Goal: Task Accomplishment & Management: Manage account settings

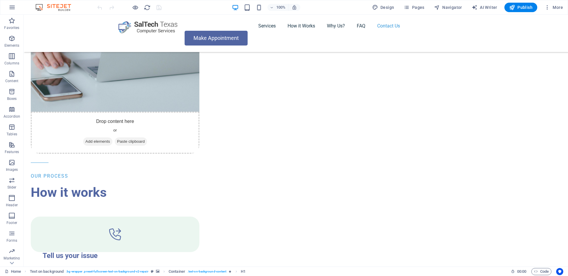
scroll to position [1703, 0]
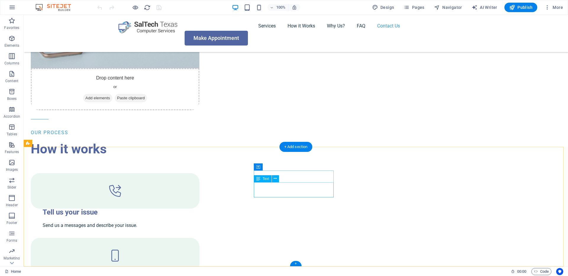
drag, startPoint x: 267, startPoint y: 186, endPoint x: 163, endPoint y: 186, distance: 103.9
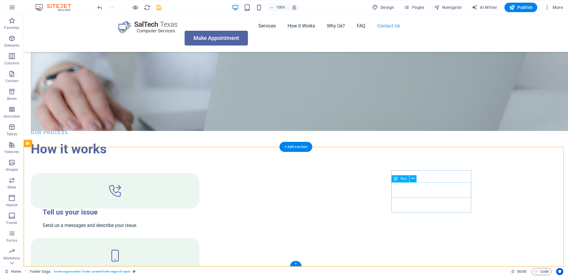
click at [414, 178] on icon at bounding box center [412, 179] width 3 height 6
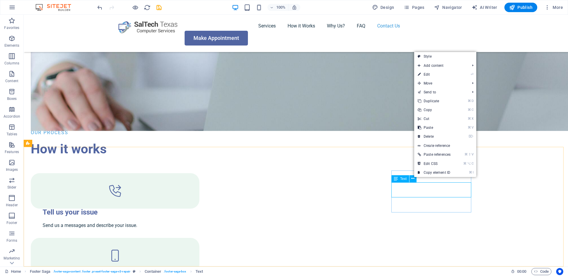
click at [403, 180] on span "Text" at bounding box center [403, 179] width 7 height 4
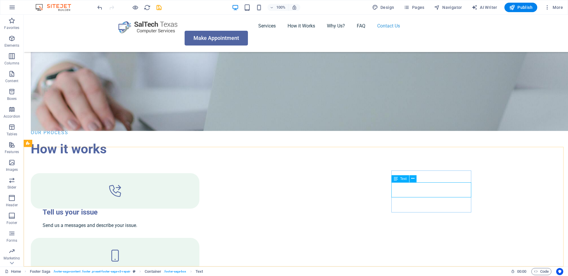
click at [402, 178] on span "Text" at bounding box center [403, 179] width 7 height 4
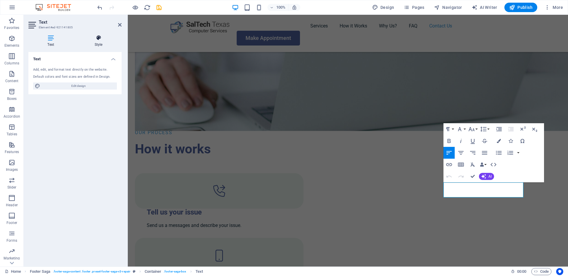
click at [99, 45] on h4 "Style" at bounding box center [98, 41] width 46 height 12
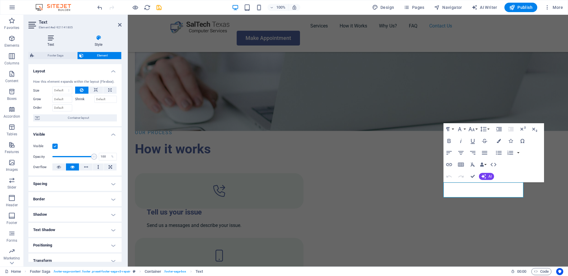
click at [49, 43] on h4 "Text" at bounding box center [51, 41] width 47 height 12
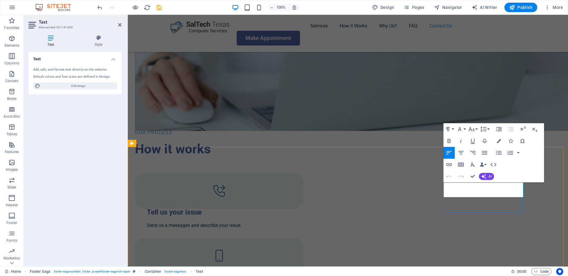
click at [450, 141] on icon "button" at bounding box center [448, 141] width 3 height 4
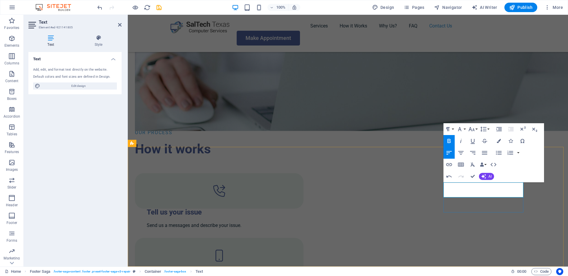
drag, startPoint x: 501, startPoint y: 186, endPoint x: 504, endPoint y: 193, distance: 7.2
drag, startPoint x: 500, startPoint y: 185, endPoint x: 503, endPoint y: 191, distance: 6.8
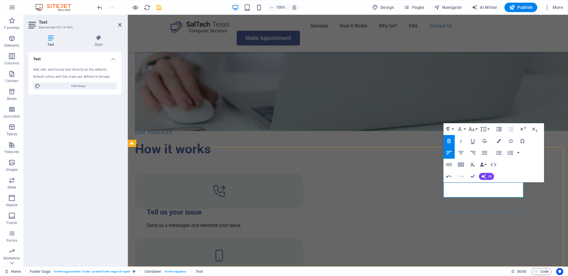
scroll to position [1695, 0]
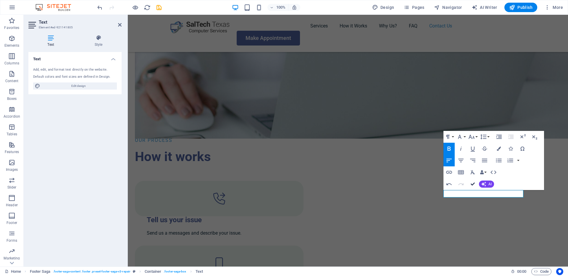
drag, startPoint x: 473, startPoint y: 184, endPoint x: 449, endPoint y: 170, distance: 27.8
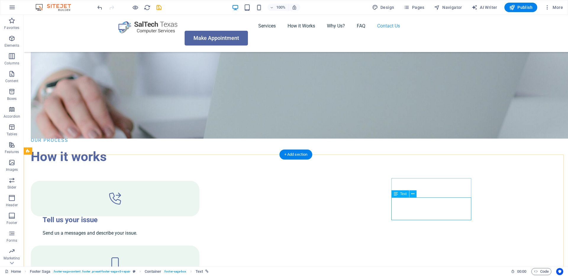
drag, startPoint x: 422, startPoint y: 208, endPoint x: 318, endPoint y: 208, distance: 104.2
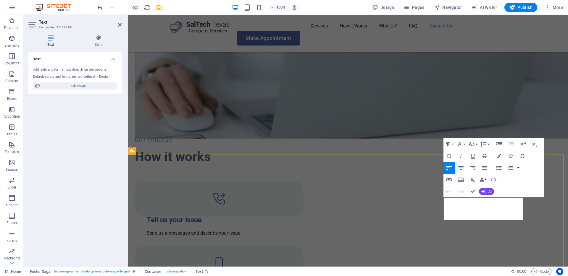
click at [98, 40] on icon at bounding box center [98, 38] width 46 height 6
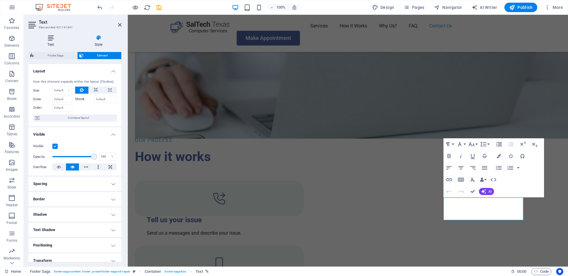
click at [56, 43] on h4 "Text" at bounding box center [51, 41] width 47 height 12
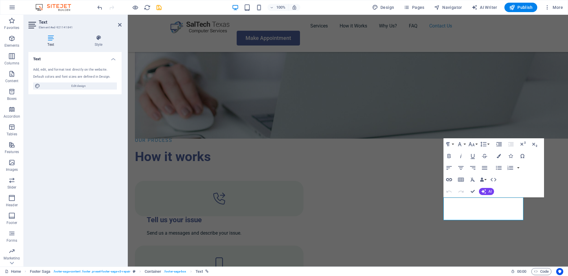
click at [451, 179] on icon "button" at bounding box center [449, 179] width 7 height 7
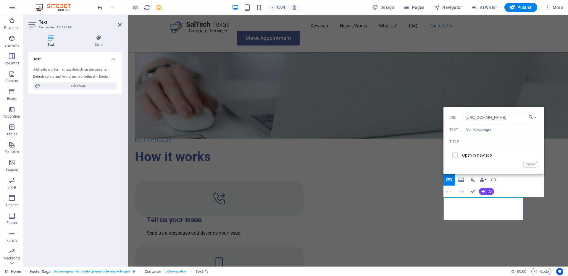
type input "[URL][DOMAIN_NAME]"
click at [467, 155] on label "Open in new tab" at bounding box center [477, 155] width 30 height 5
click at [531, 165] on button "Insert" at bounding box center [530, 164] width 15 height 7
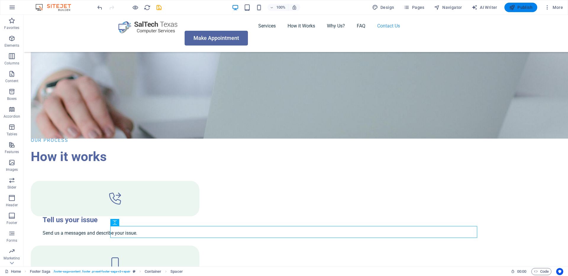
click at [519, 8] on span "Publish" at bounding box center [520, 7] width 23 height 6
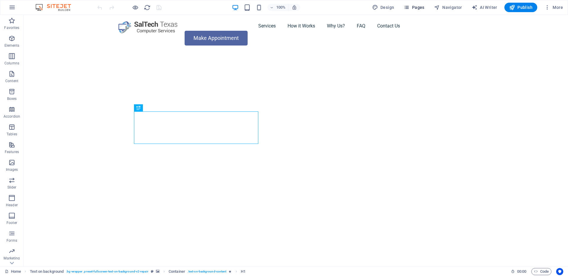
click at [412, 7] on span "Pages" at bounding box center [414, 7] width 21 height 6
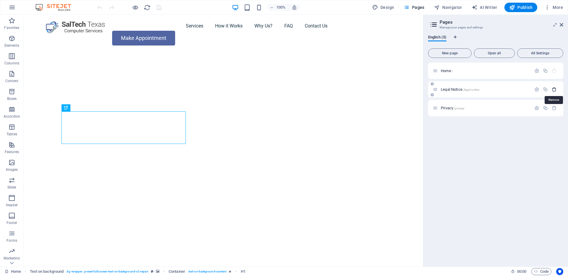
click at [554, 88] on icon "button" at bounding box center [554, 89] width 5 height 5
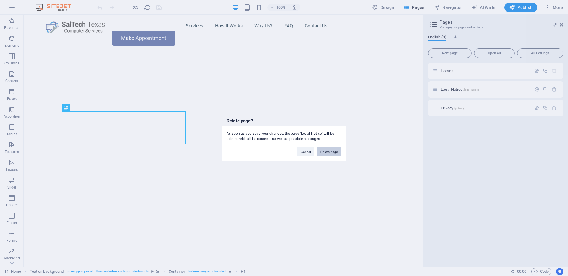
click at [334, 151] on button "Delete page" at bounding box center [329, 152] width 25 height 9
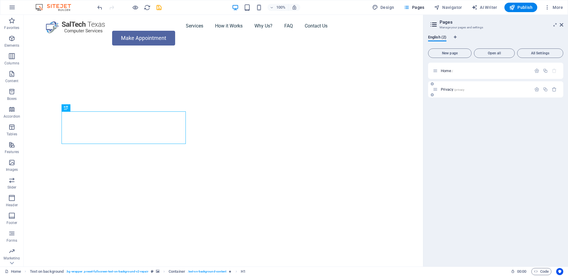
click at [472, 92] on div "Privacy /privacy" at bounding box center [482, 89] width 99 height 7
click at [443, 89] on span "Privacy /privacy" at bounding box center [453, 89] width 24 height 4
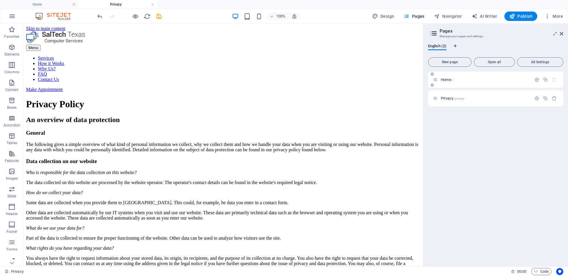
click at [451, 79] on span "Home /" at bounding box center [447, 80] width 12 height 4
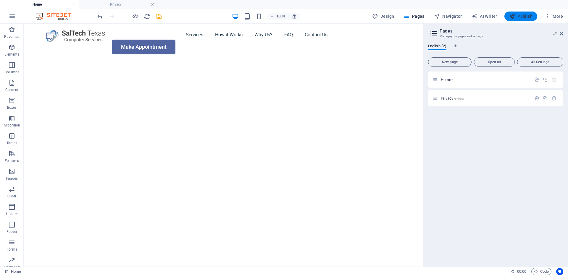
click at [523, 14] on span "Publish" at bounding box center [520, 16] width 23 height 6
